Goal: Check status: Check status

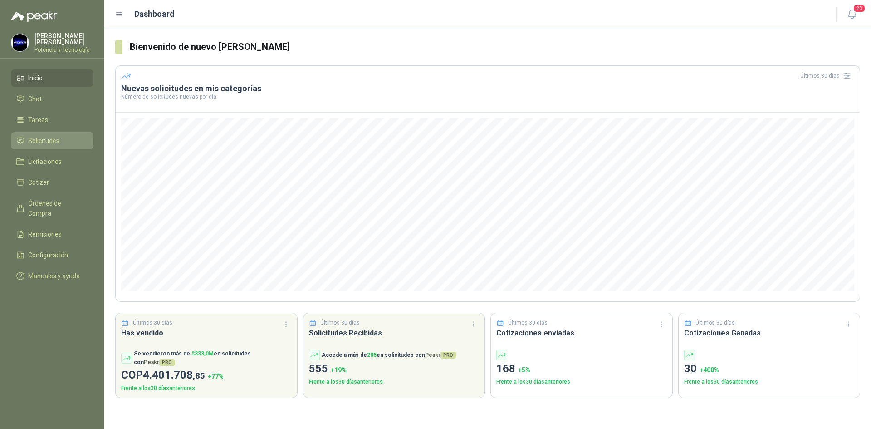
click at [65, 137] on li "Solicitudes" at bounding box center [52, 141] width 72 height 10
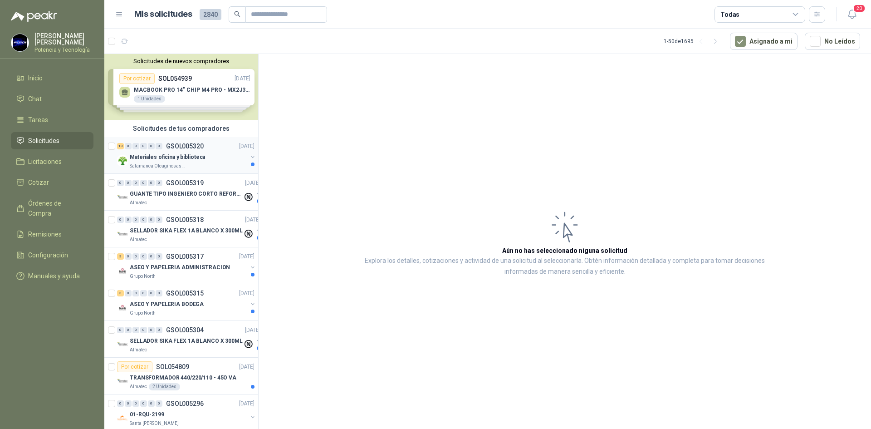
click at [170, 162] on p "Salamanca Oleaginosas SAS" at bounding box center [158, 165] width 57 height 7
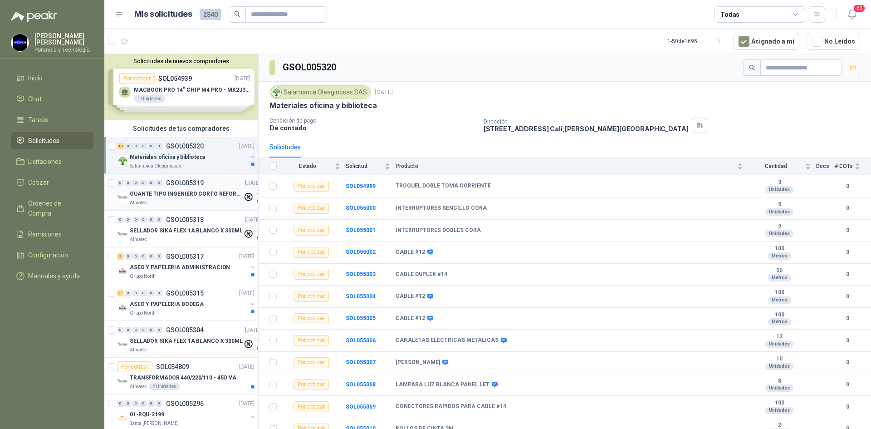
click at [165, 196] on p "GUANTE TIPO INGENIERO CORTO REFORZADO" at bounding box center [186, 194] width 113 height 9
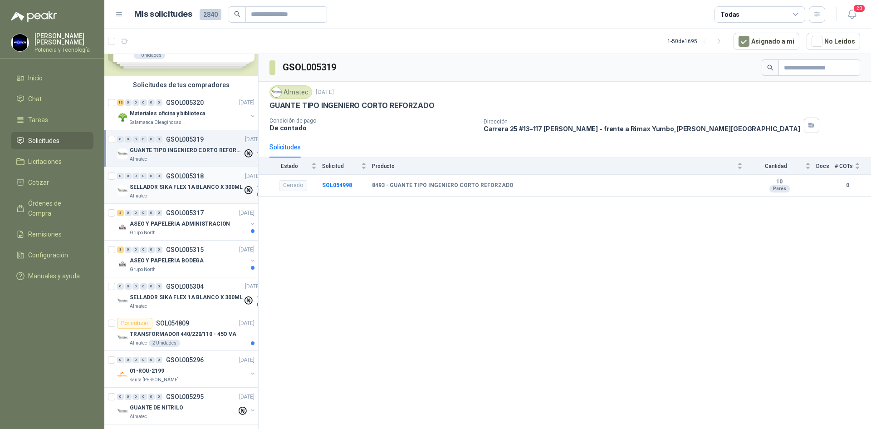
scroll to position [45, 0]
click at [176, 223] on p "ASEO Y PAPELERIA ADMINISTRACION" at bounding box center [180, 222] width 100 height 9
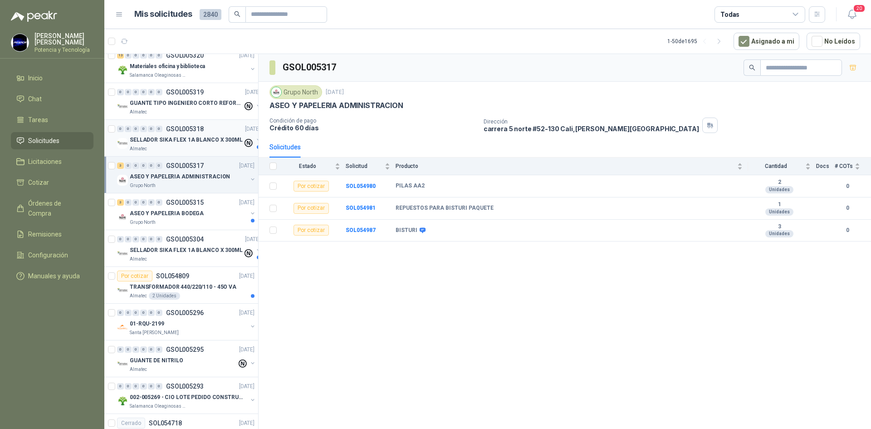
scroll to position [136, 0]
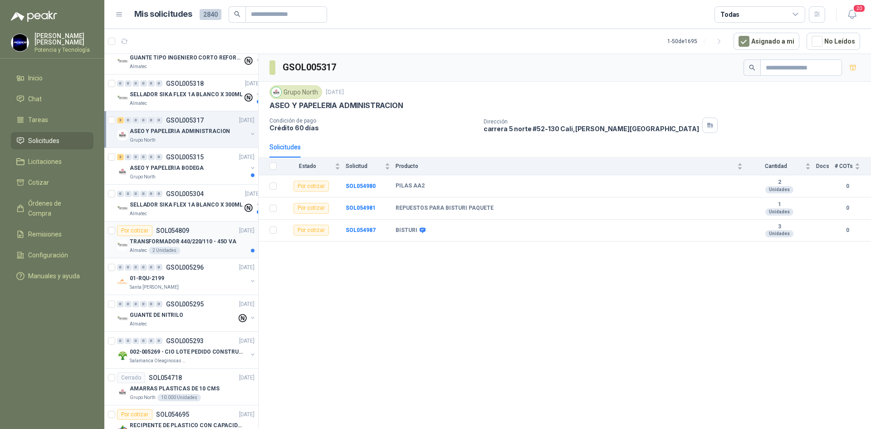
click at [184, 235] on div "Por cotizar SOL054809" at bounding box center [153, 230] width 72 height 11
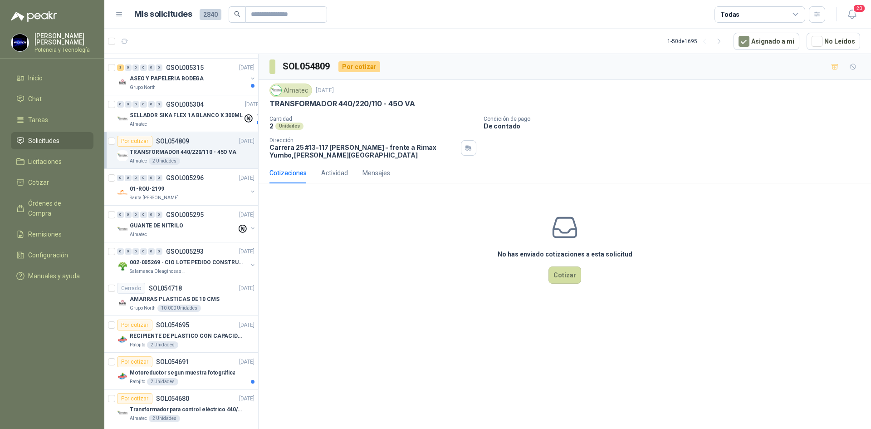
scroll to position [227, 0]
